Goal: Information Seeking & Learning: Compare options

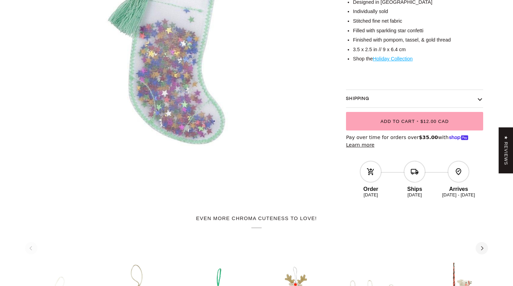
scroll to position [398, 0]
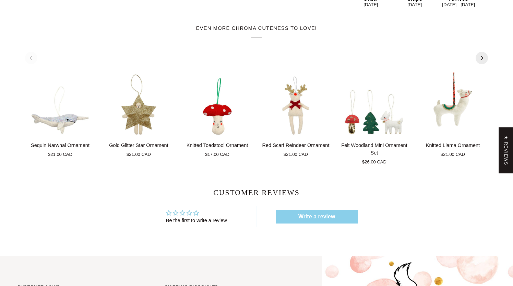
click at [484, 57] on icon "Next" at bounding box center [482, 58] width 4 height 4
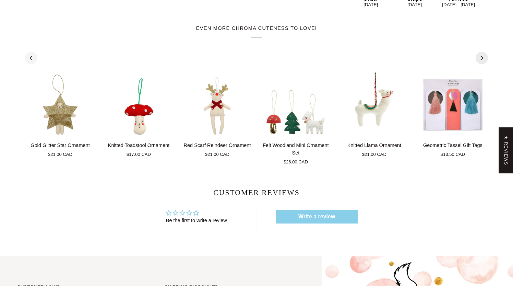
click at [481, 57] on icon "Next" at bounding box center [482, 58] width 4 height 4
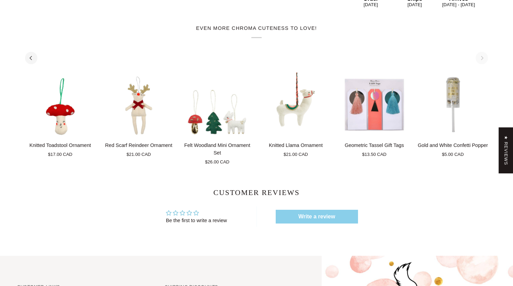
click at [481, 57] on div "See all See all 1 2 Add to cart Sequin Narwhal Ornament Sequin Narwhal Ornament" at bounding box center [256, 110] width 463 height 110
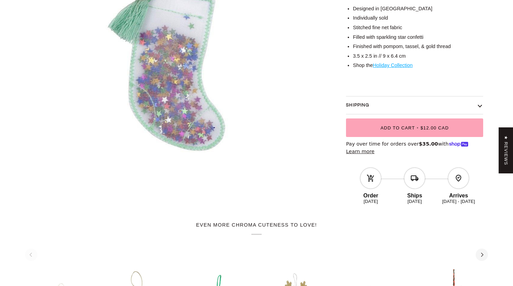
scroll to position [393, 0]
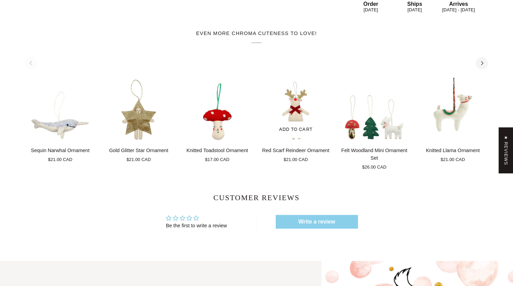
click at [295, 105] on img "Red Scarf Reindeer Ornament" at bounding box center [296, 110] width 70 height 64
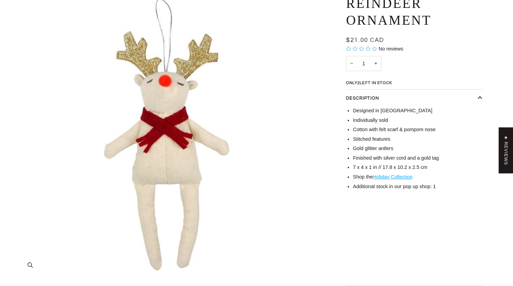
scroll to position [86, 0]
